Goal: Complete application form: Complete application form

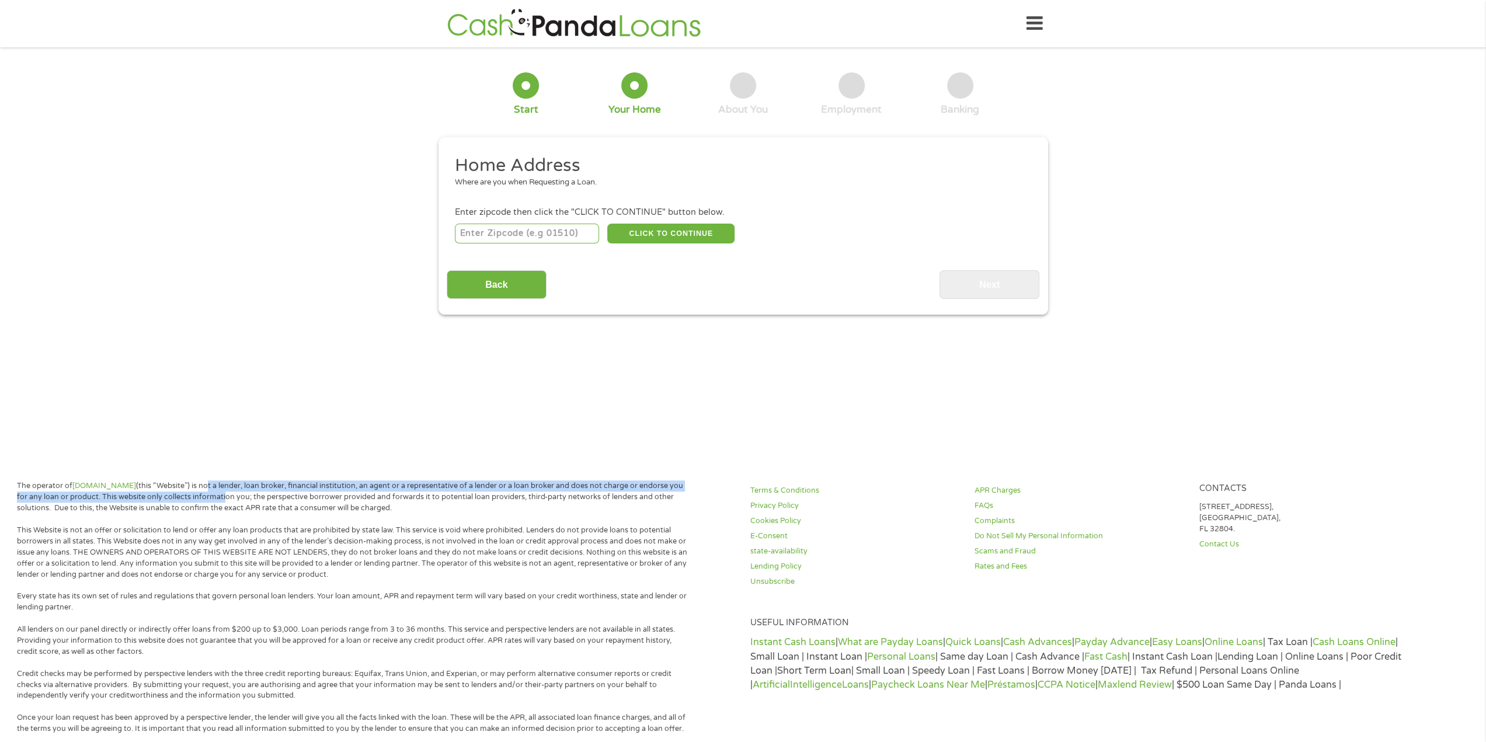
drag, startPoint x: 215, startPoint y: 486, endPoint x: 234, endPoint y: 500, distance: 23.4
click at [234, 500] on p "The operator of Cashpandaloans.com (this “Website”) is not a lender, loan broke…" at bounding box center [354, 497] width 674 height 33
click at [286, 486] on p "The operator of Cashpandaloans.com (this “Website”) is not a lender, loan broke…" at bounding box center [354, 497] width 674 height 33
click at [663, 425] on main "1 Start 2 Your Home 3 About You 4 Employment 5 Banking 6 This field is hidden w…" at bounding box center [743, 252] width 1486 height 394
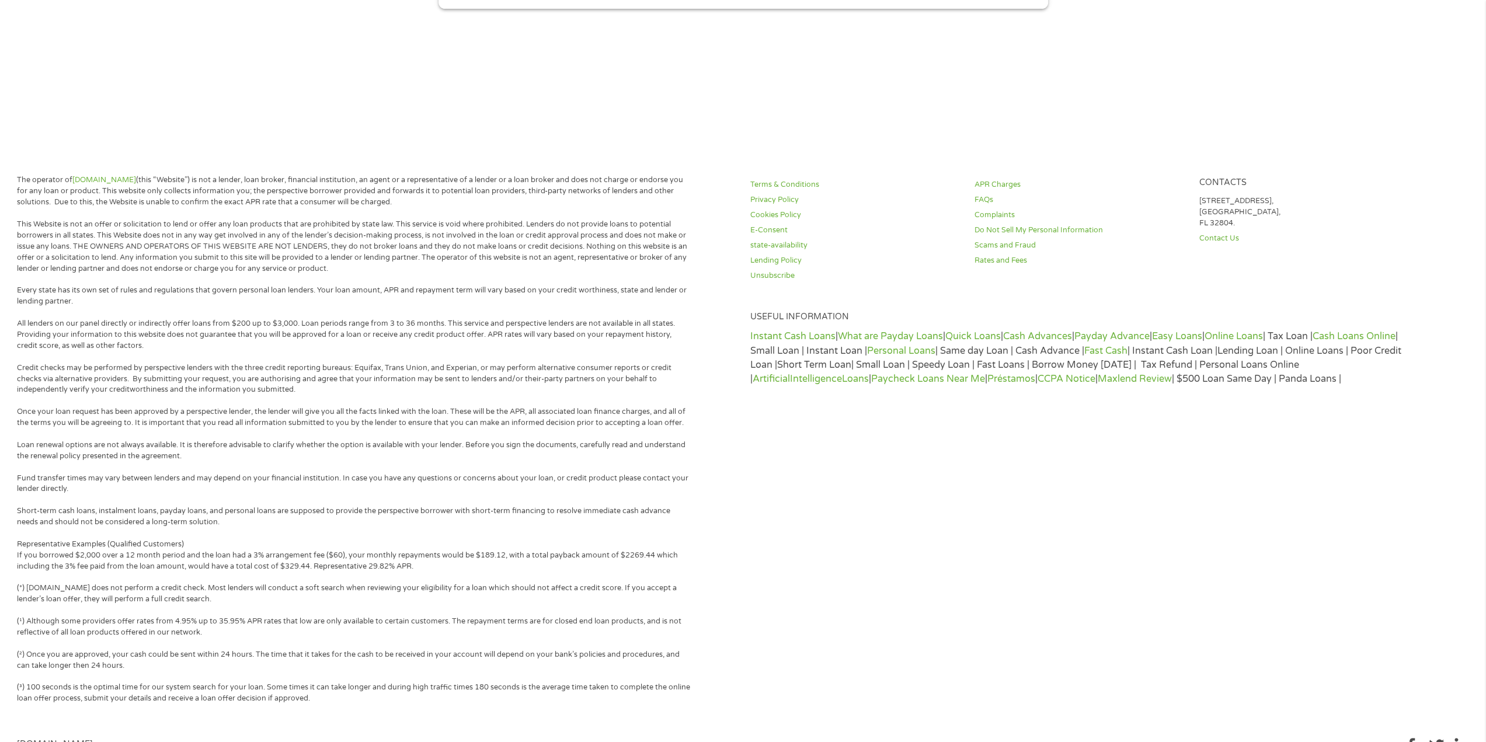
scroll to position [353, 0]
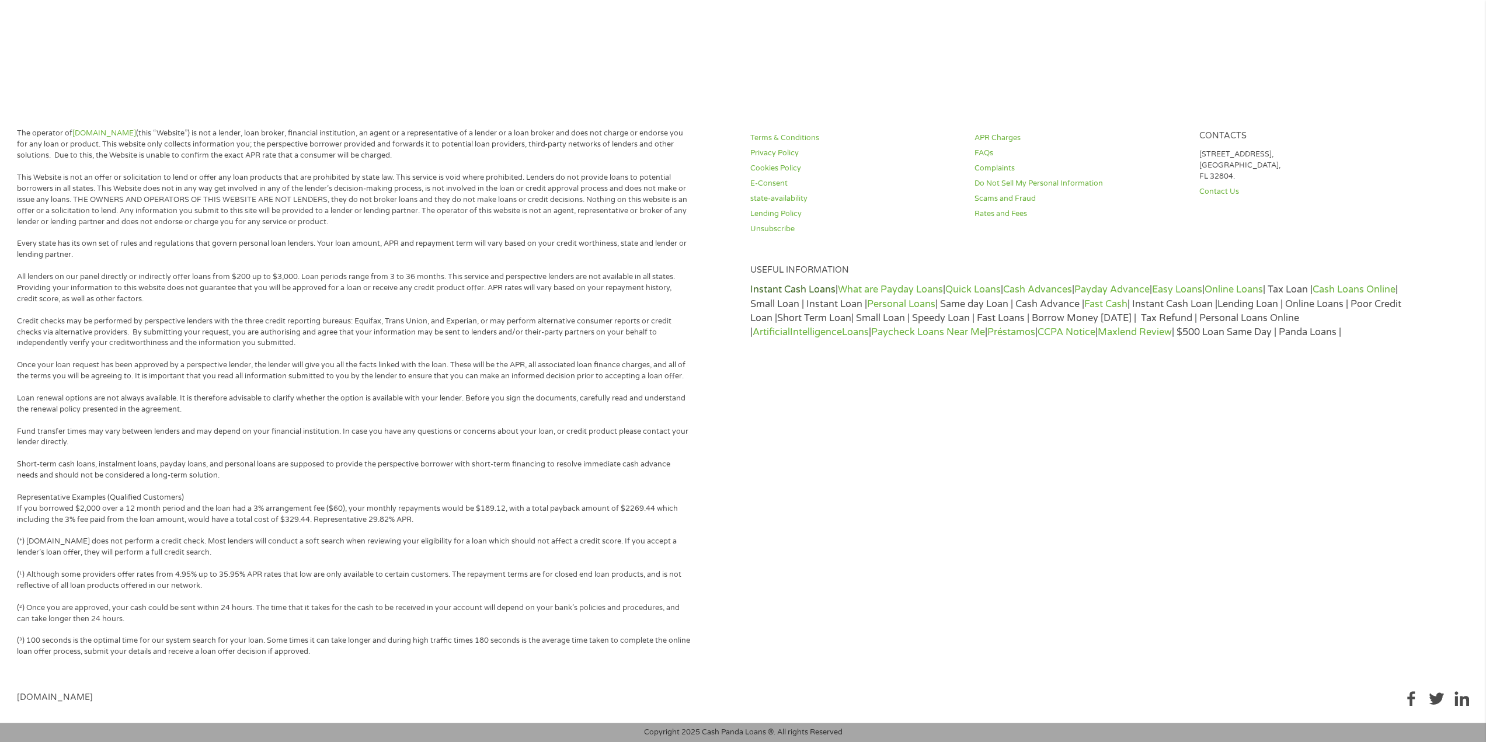
click at [769, 291] on link "Instant Cash Loans" at bounding box center [792, 290] width 85 height 12
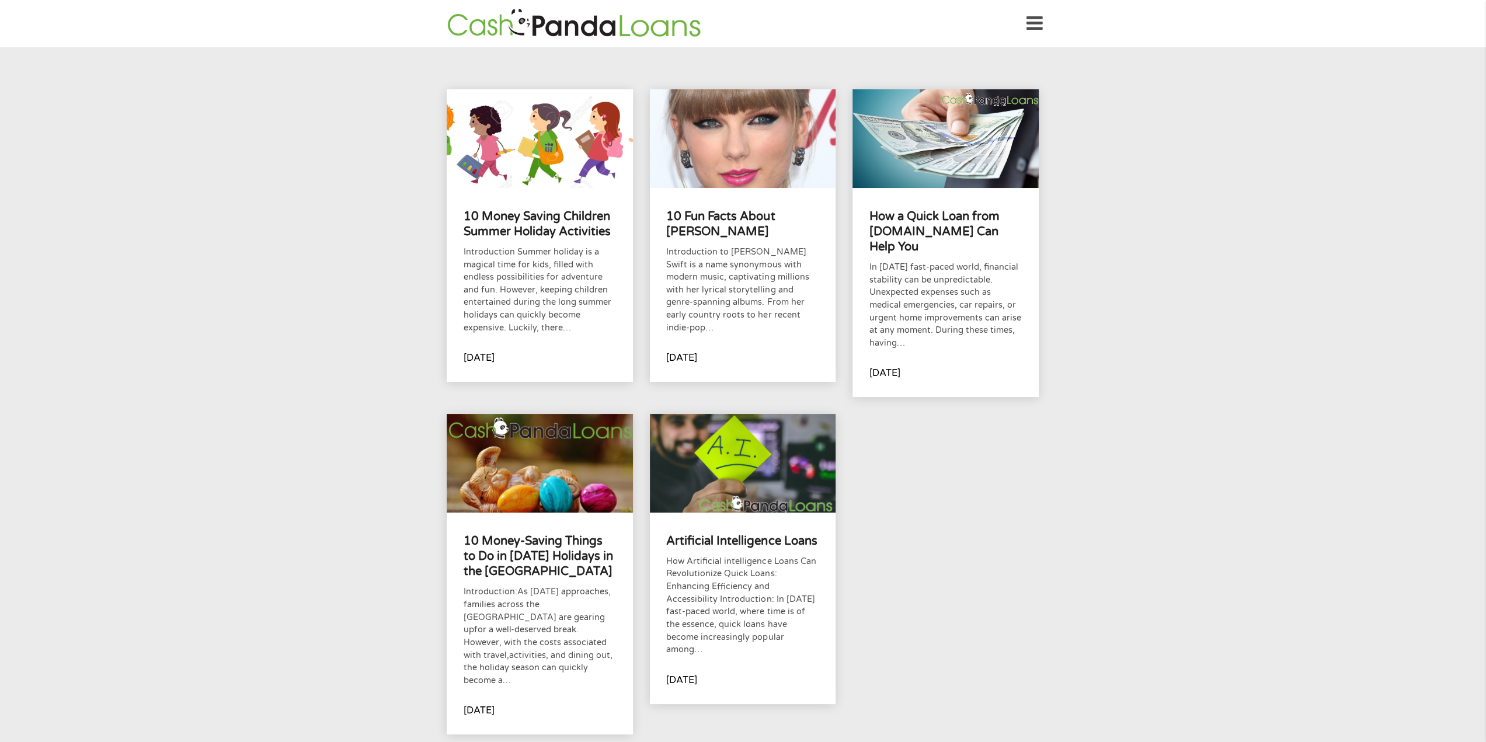
click at [614, 32] on img at bounding box center [574, 23] width 260 height 33
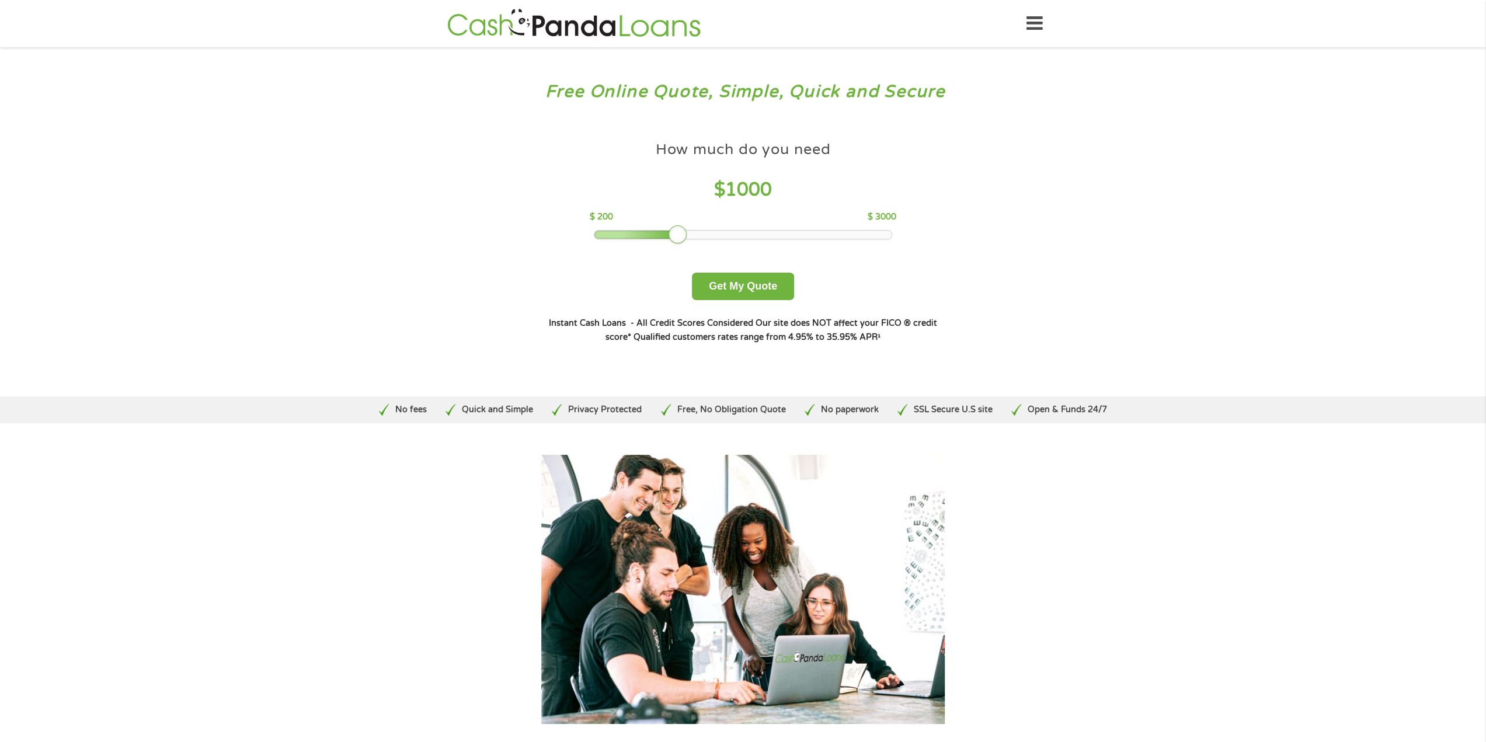
click at [1047, 30] on header "Home Get Loan Offer How it works FAQs Blog Cash Loans Quick Loans Online Loans …" at bounding box center [743, 23] width 1486 height 47
click at [1040, 24] on icon at bounding box center [1035, 23] width 16 height 29
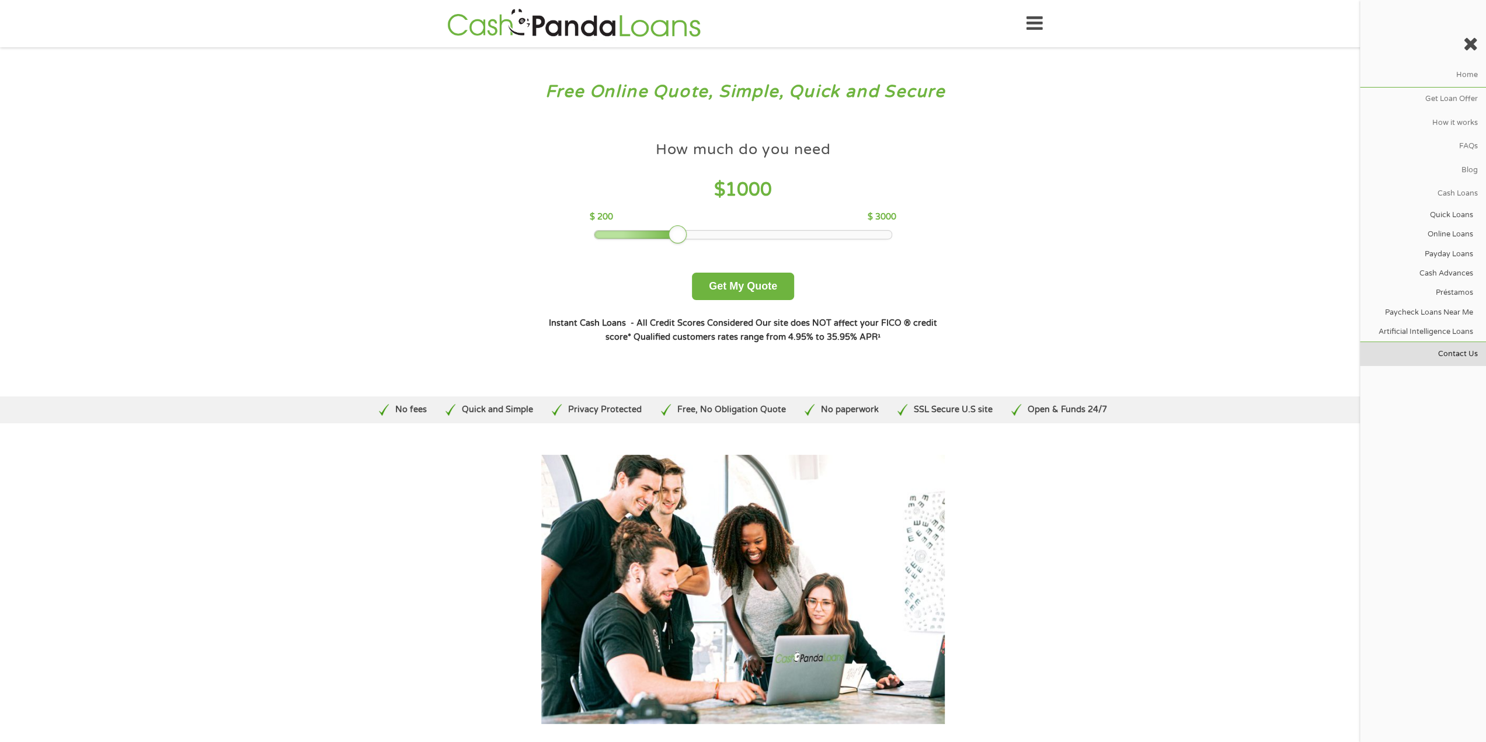
click at [1464, 347] on link "Contact Us" at bounding box center [1423, 353] width 126 height 23
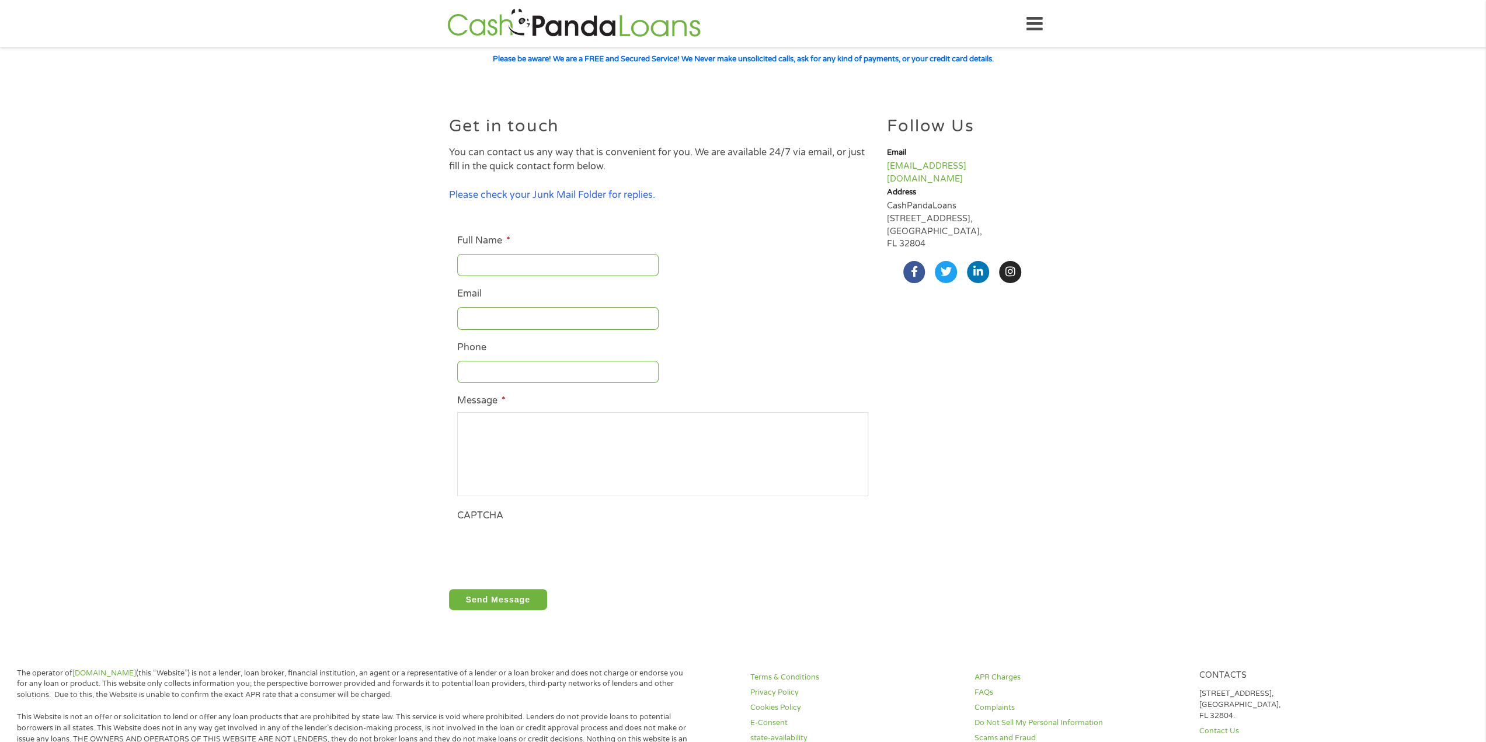
drag, startPoint x: 1177, startPoint y: 338, endPoint x: 961, endPoint y: 247, distance: 234.0
click at [1177, 338] on section "Get in touch You can contact us any way that is convenient for you. We are avai…" at bounding box center [743, 358] width 1471 height 541
drag, startPoint x: 940, startPoint y: 232, endPoint x: 883, endPoint y: 208, distance: 61.3
click at [883, 208] on div "Follow Us Email [EMAIL_ADDRESS][DOMAIN_NAME] Address CashPandaLoans [STREET_ADD…" at bounding box center [962, 358] width 161 height 541
copy p "[STREET_ADDRESS]"
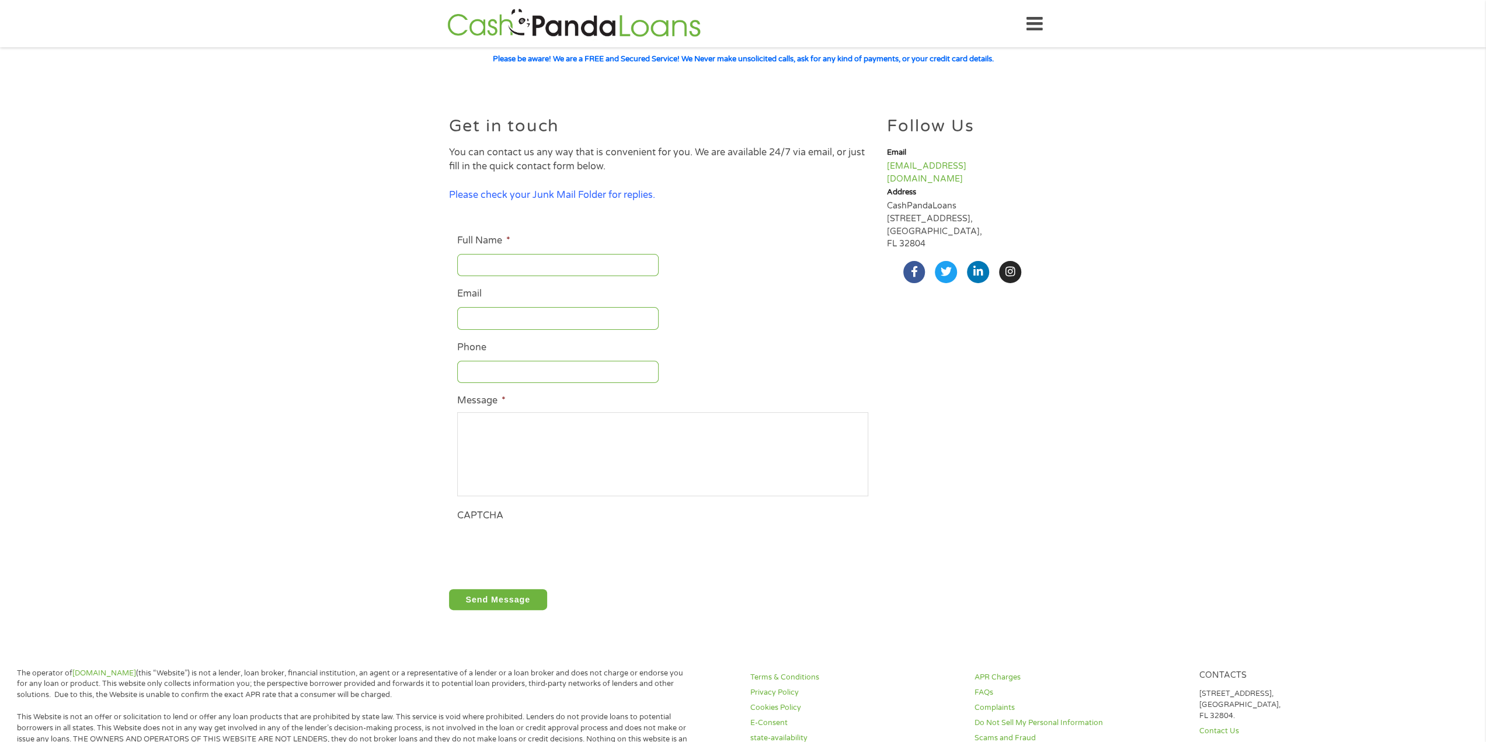
click at [780, 331] on div at bounding box center [662, 318] width 411 height 27
click at [548, 257] on input "Full Name *" at bounding box center [557, 265] width 201 height 22
click at [1139, 312] on section "Get in touch You can contact us any way that is convenient for you. We are avai…" at bounding box center [743, 358] width 1471 height 541
click at [558, 24] on img at bounding box center [574, 23] width 260 height 33
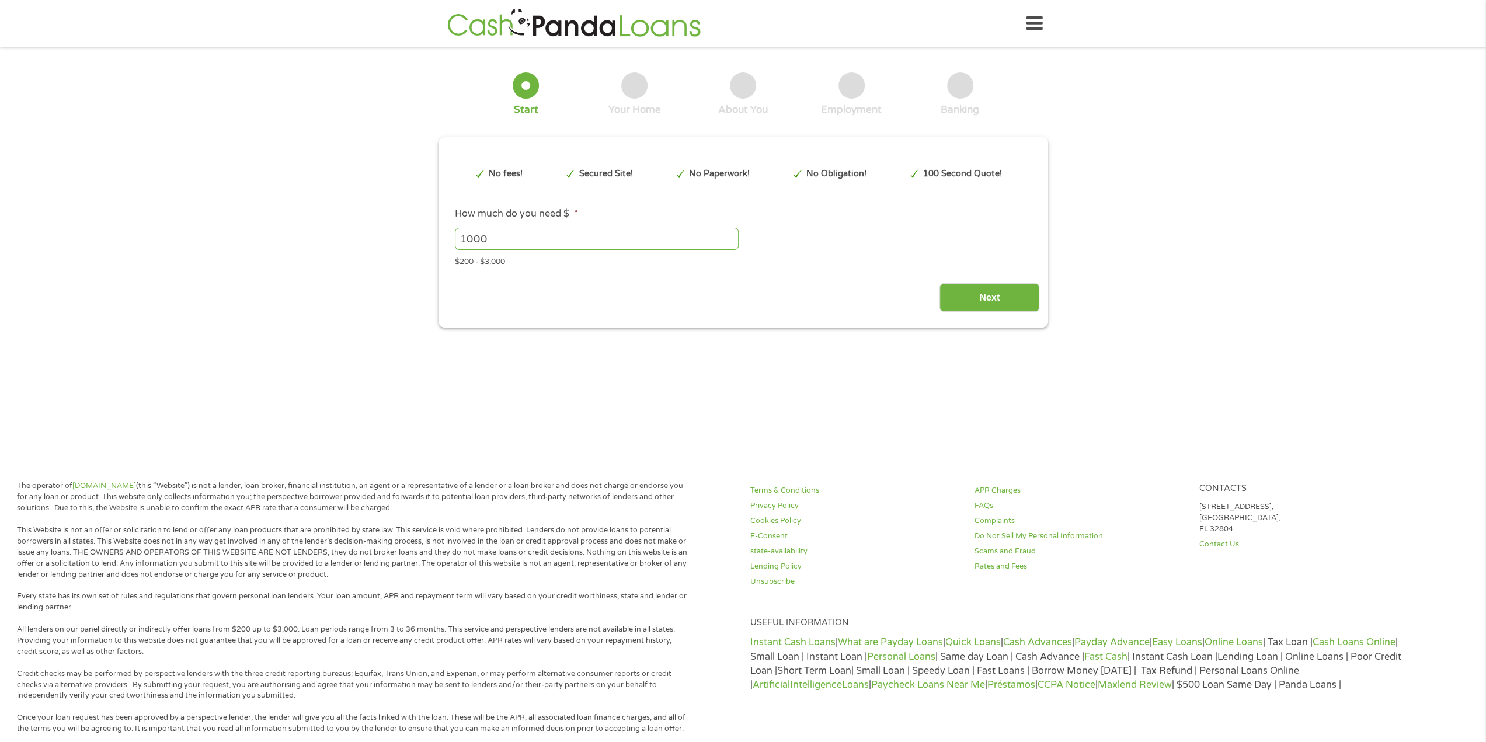
click at [710, 235] on input "1000" at bounding box center [597, 239] width 284 height 22
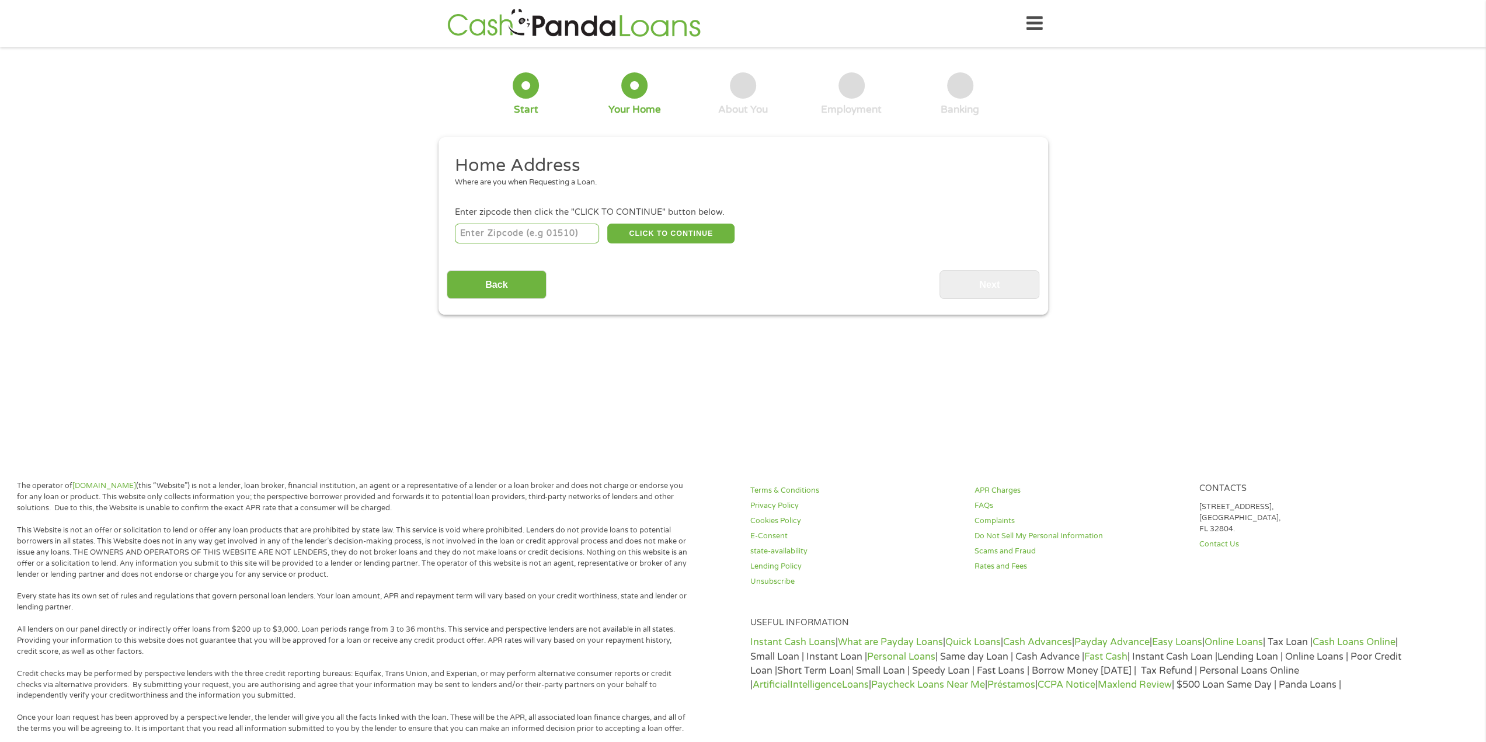
click at [222, 203] on div "1 Start 2 Your Home 3 About You 4 Employment 5 Banking 6 This field is hidden w…" at bounding box center [743, 184] width 1486 height 259
click at [547, 235] on input "number" at bounding box center [527, 234] width 144 height 20
type input "90064"
select select "[US_STATE]"
click at [639, 234] on button "CLICK TO CONTINUE" at bounding box center [670, 234] width 127 height 20
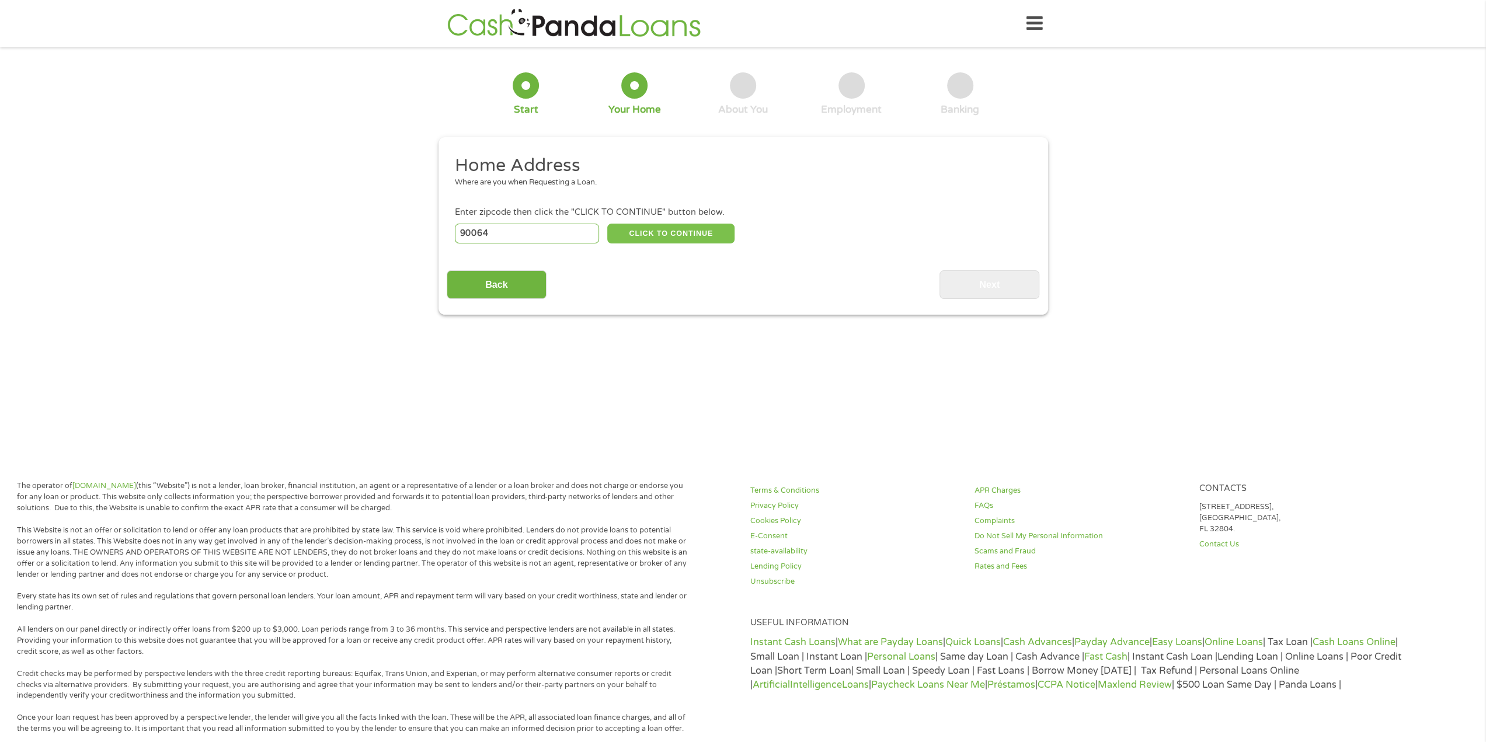
type input "90064"
type input "[GEOGRAPHIC_DATA]"
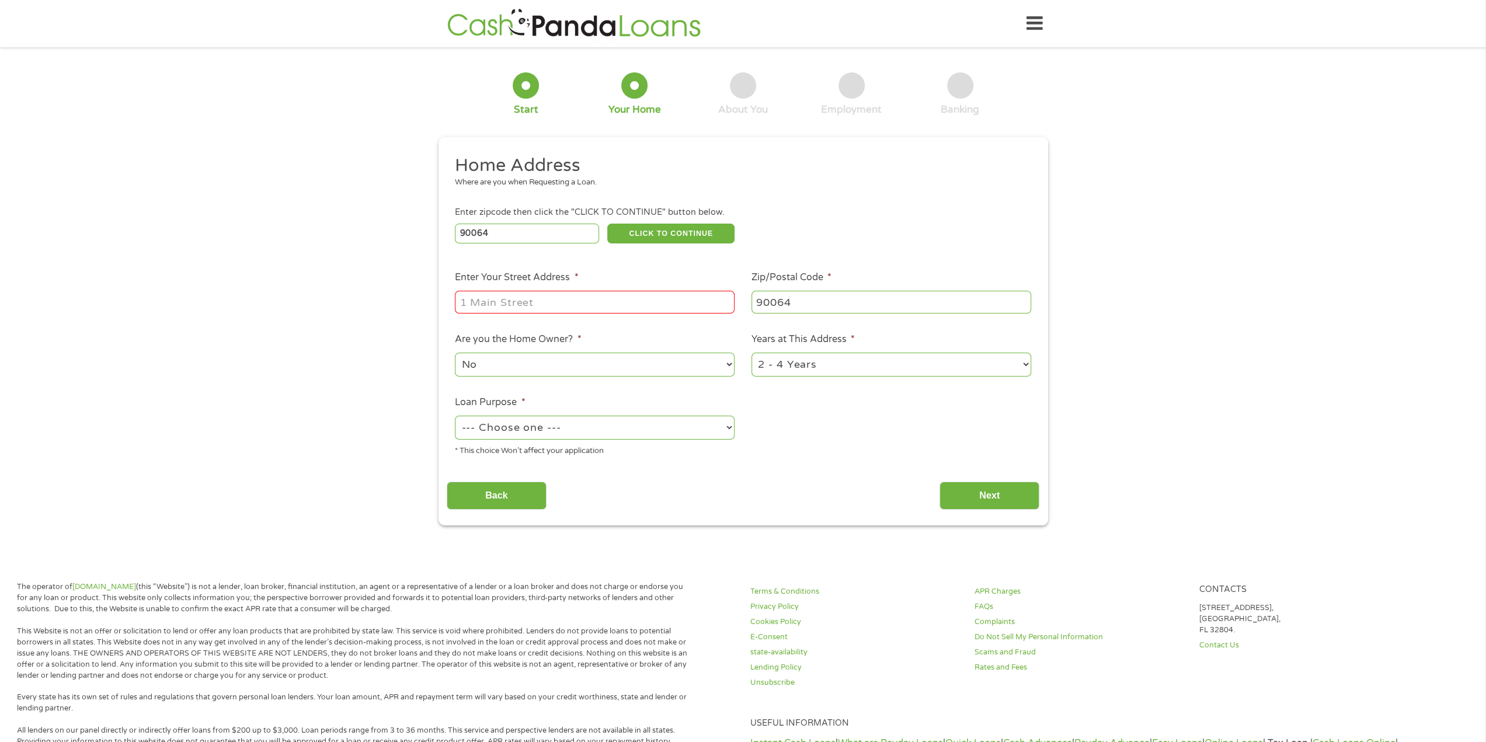
click at [610, 309] on input "Enter Your Street Address *" at bounding box center [595, 302] width 280 height 22
type input "[STREET_ADDRESS]"
click at [503, 425] on select "--- Choose one --- Pay Bills Debt Consolidation Home Improvement Major Purchase…" at bounding box center [595, 428] width 280 height 24
select select "other"
click at [455, 416] on select "--- Choose one --- Pay Bills Debt Consolidation Home Improvement Major Purchase…" at bounding box center [595, 428] width 280 height 24
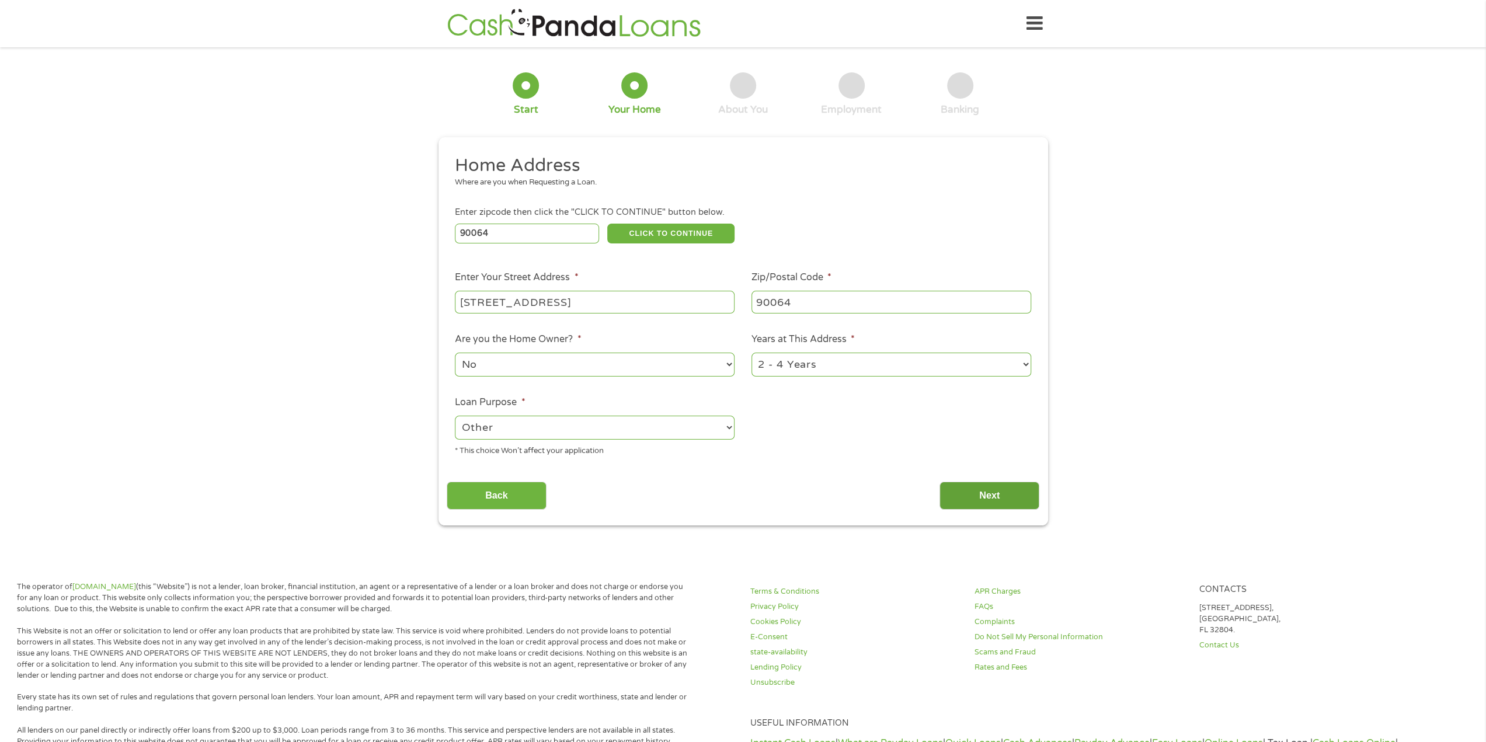
click at [973, 504] on input "Next" at bounding box center [990, 496] width 100 height 29
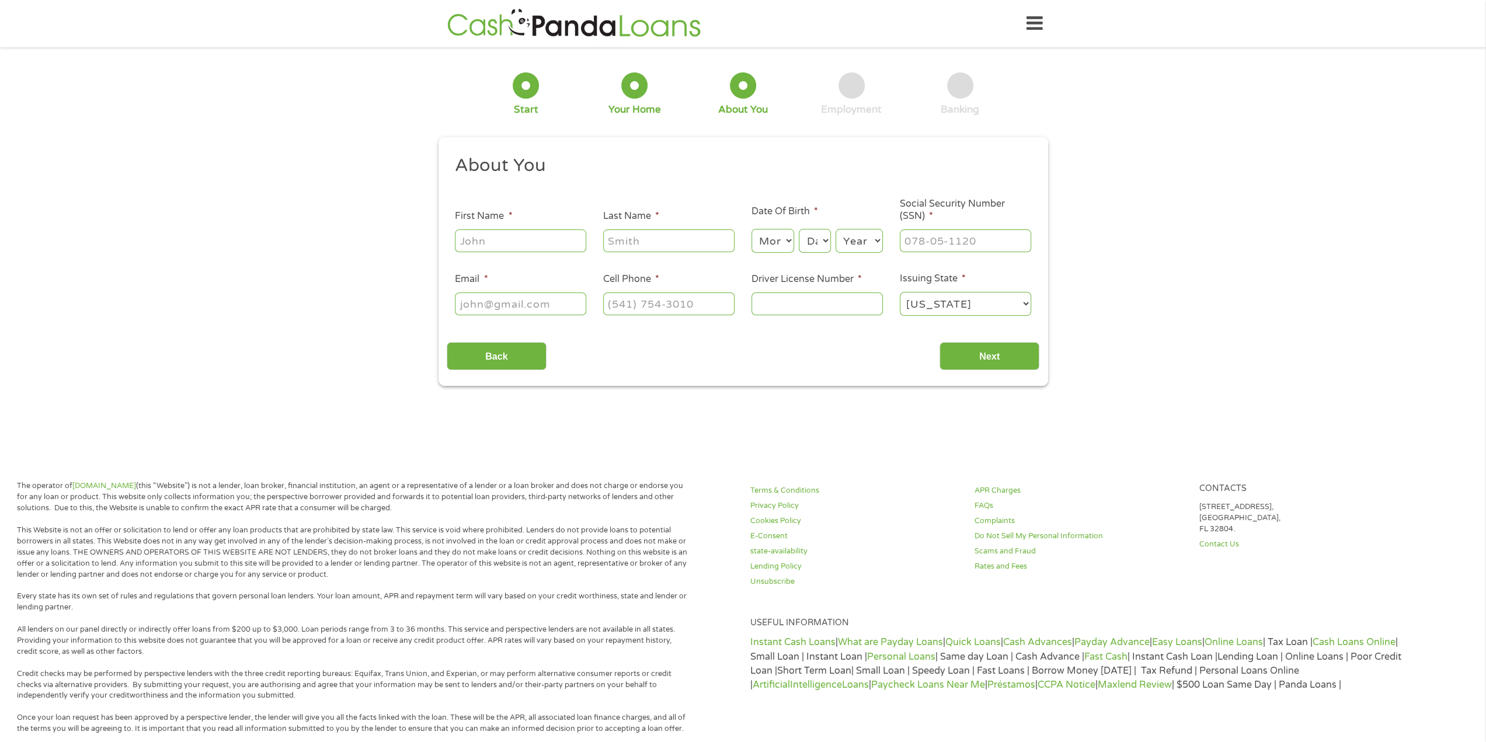
click at [709, 352] on div "Back Next" at bounding box center [743, 351] width 593 height 37
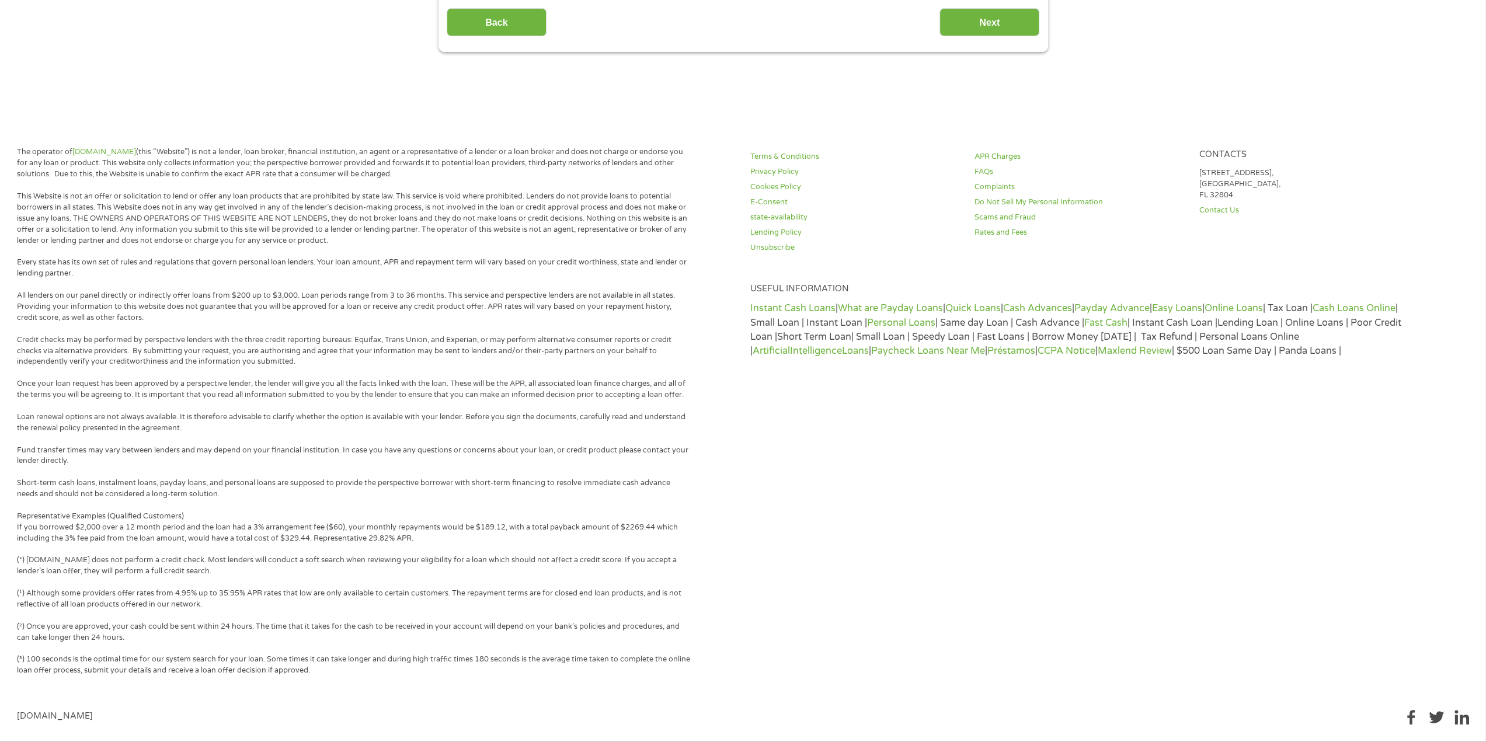
scroll to position [353, 0]
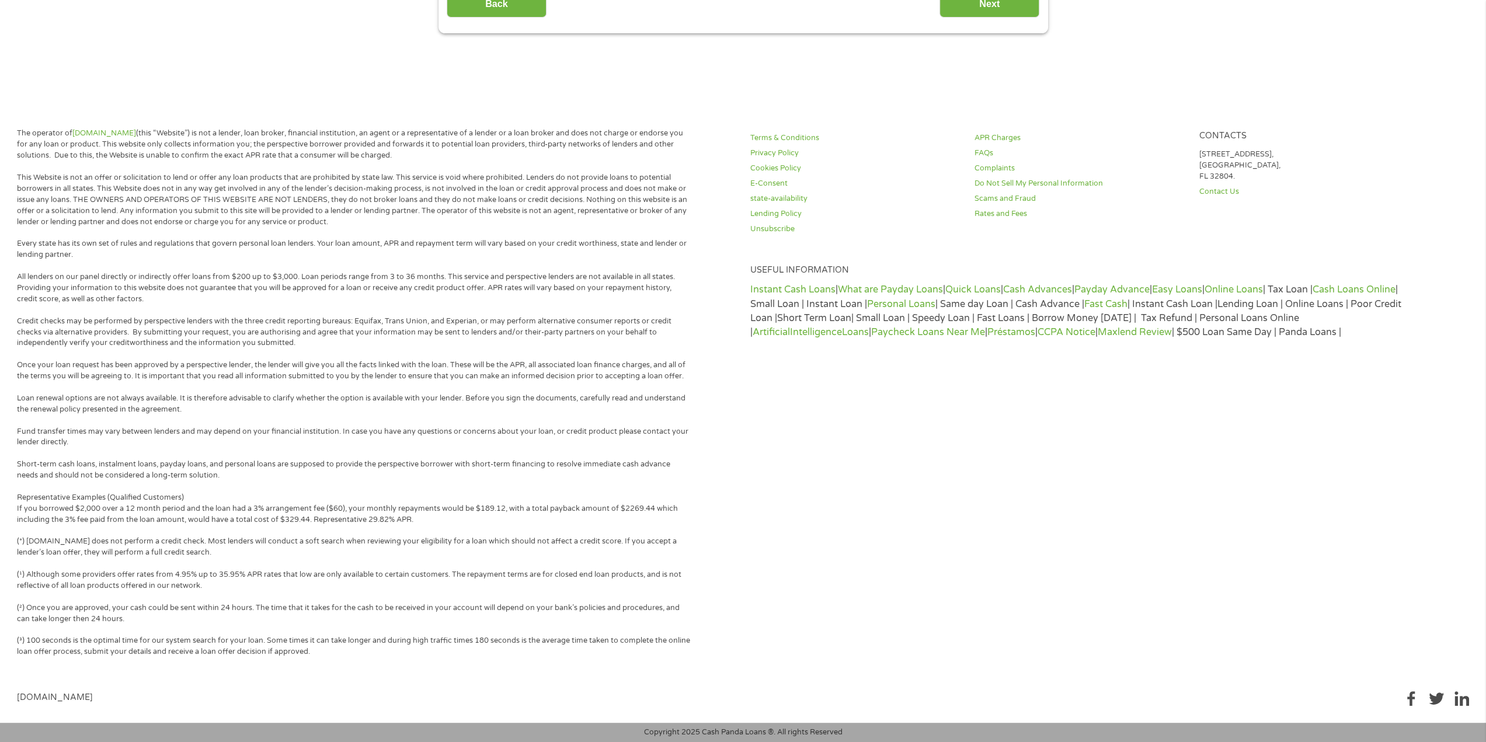
click at [1412, 701] on img at bounding box center [1411, 698] width 15 height 15
